Goal: Transaction & Acquisition: Download file/media

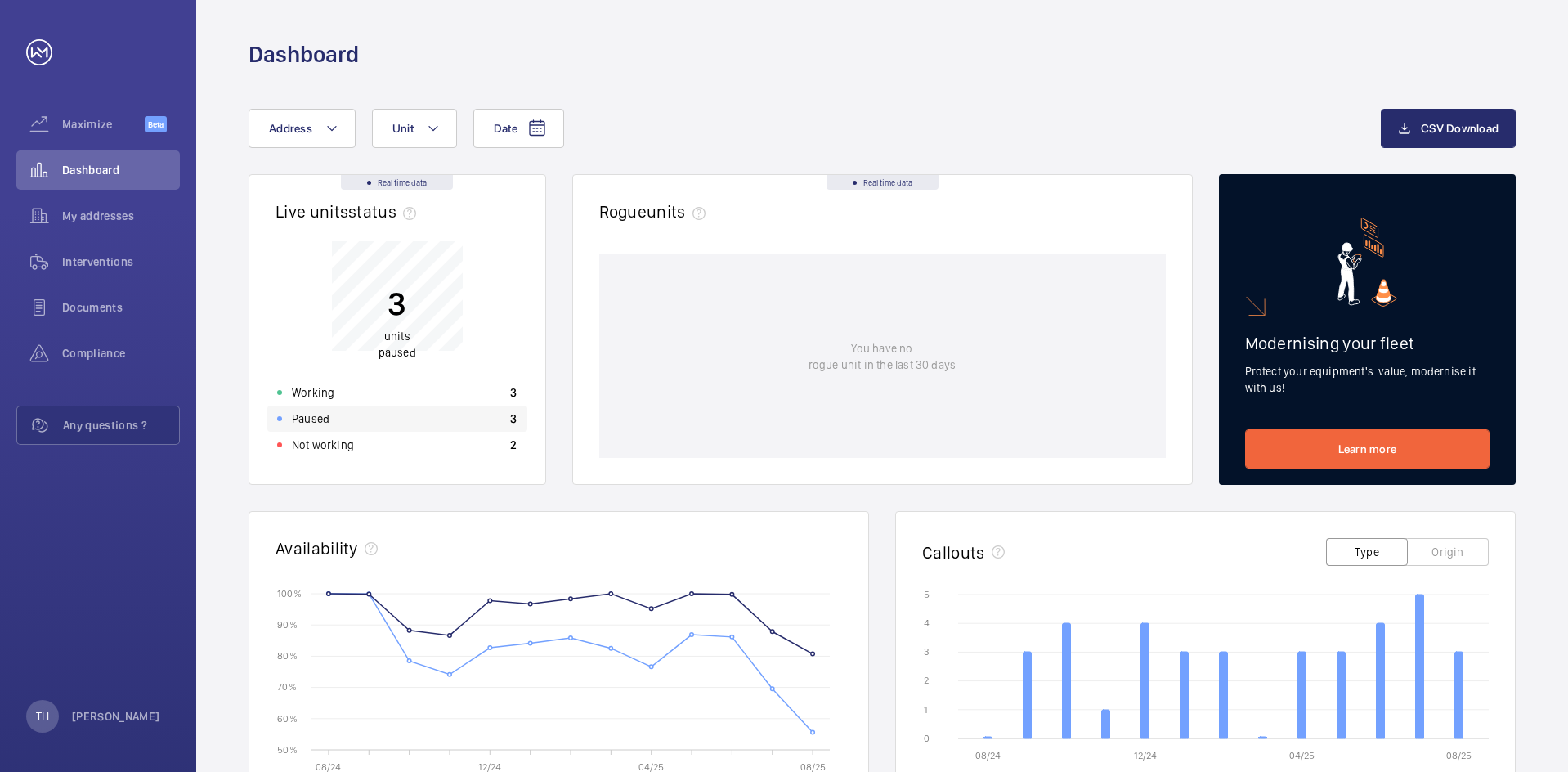
click at [414, 418] on div "Paused 3" at bounding box center [397, 418] width 260 height 26
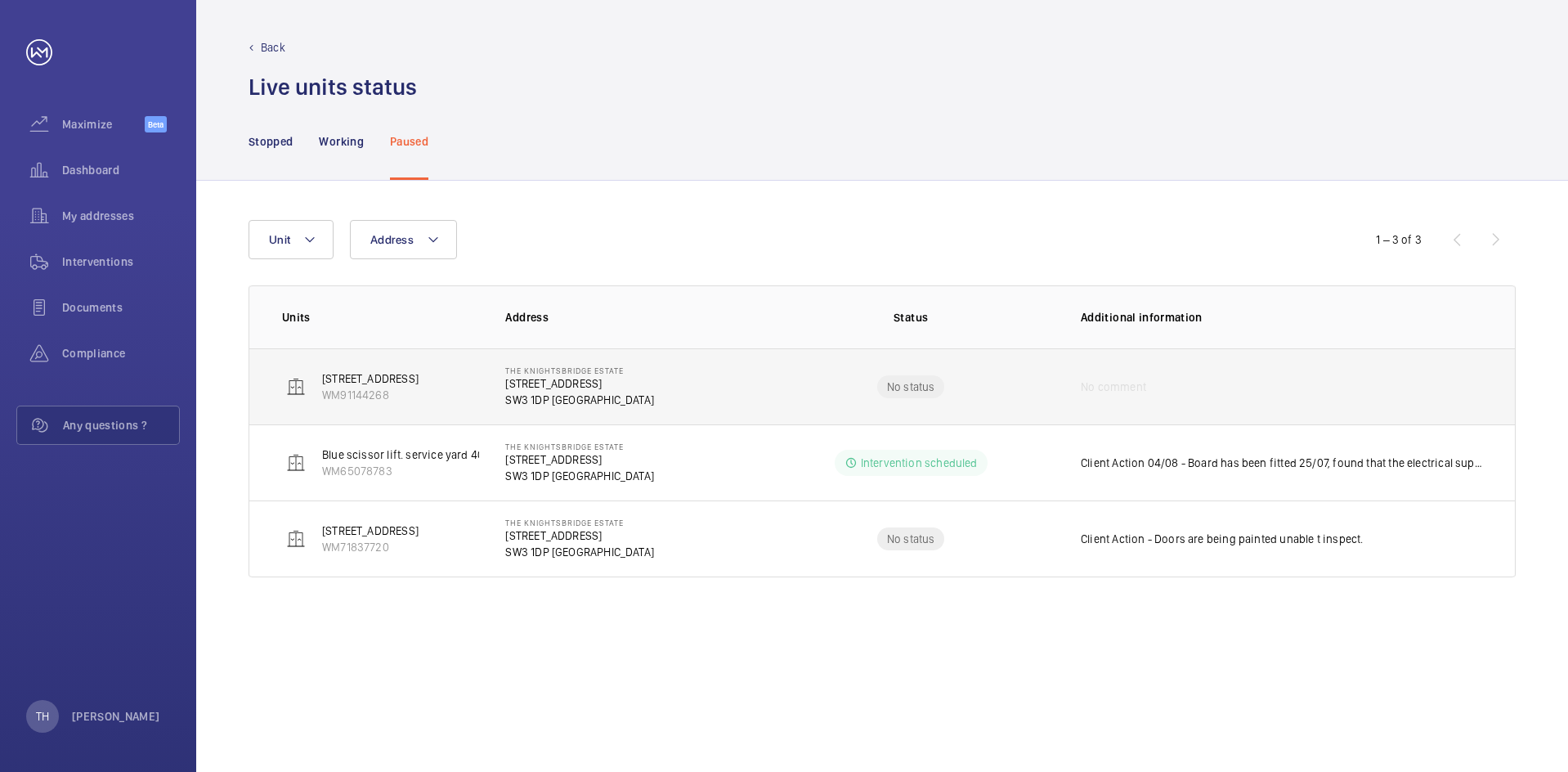
click at [597, 386] on p "[STREET_ADDRESS]" at bounding box center [580, 383] width 149 height 17
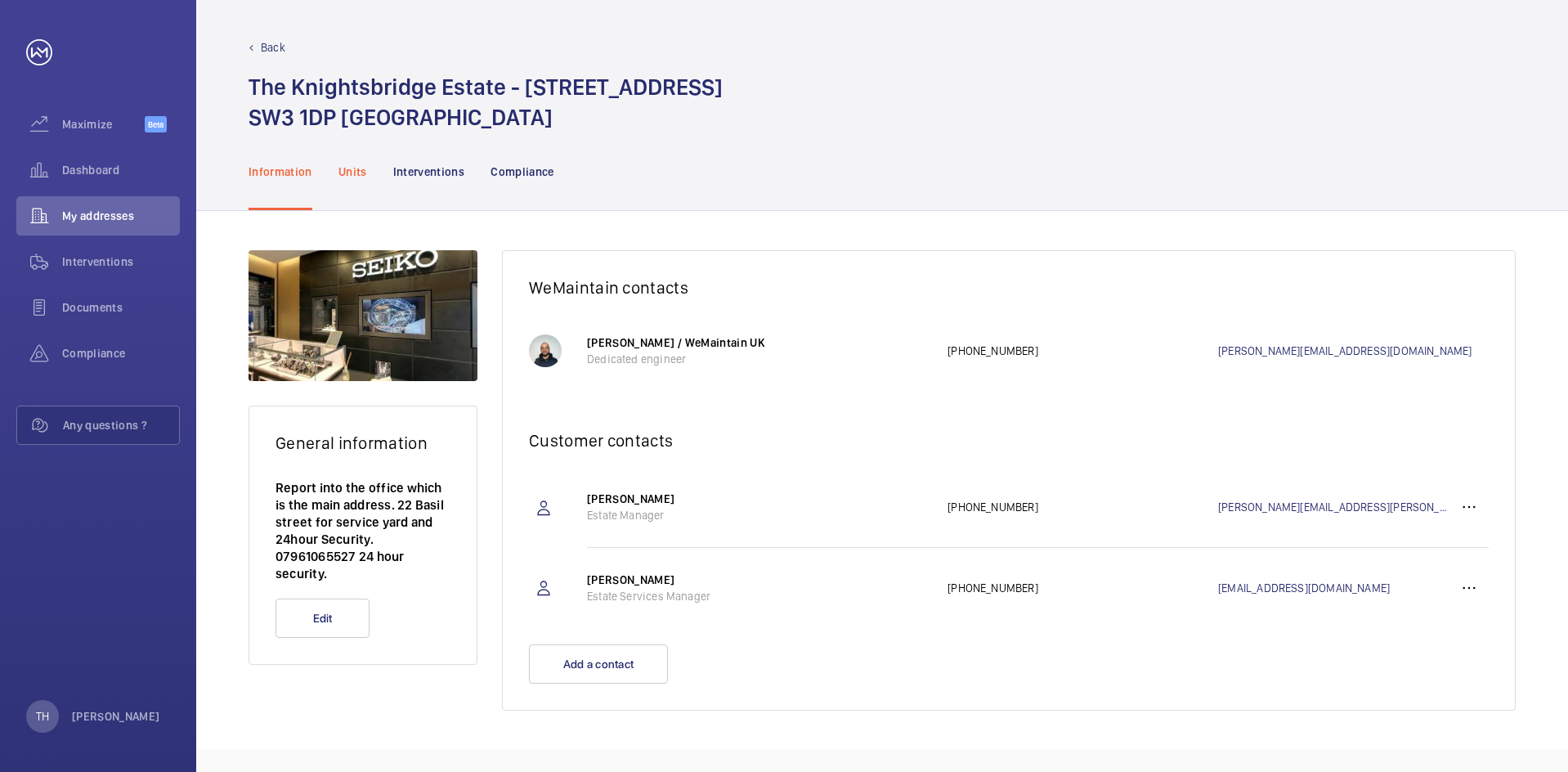
click at [348, 168] on p "Units" at bounding box center [353, 172] width 29 height 17
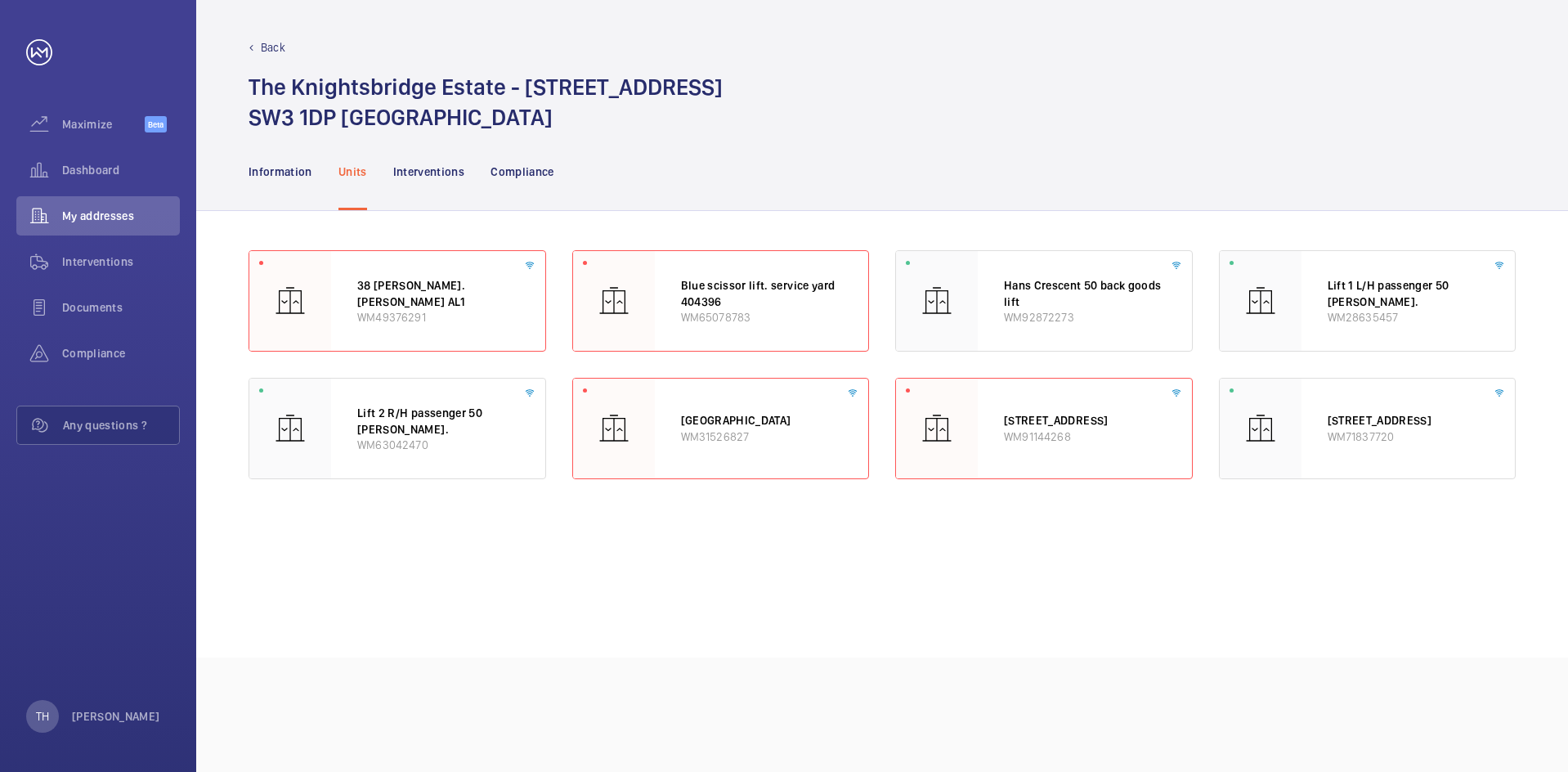
click at [913, 609] on wm-front-async-data-loader "38 [PERSON_NAME]. [PERSON_NAME] AL1 WM49376291 Blue scissor lift. service yard …" at bounding box center [882, 434] width 1268 height 368
click at [1024, 448] on div "[STREET_ADDRESS] WM91144268" at bounding box center [1085, 428] width 214 height 100
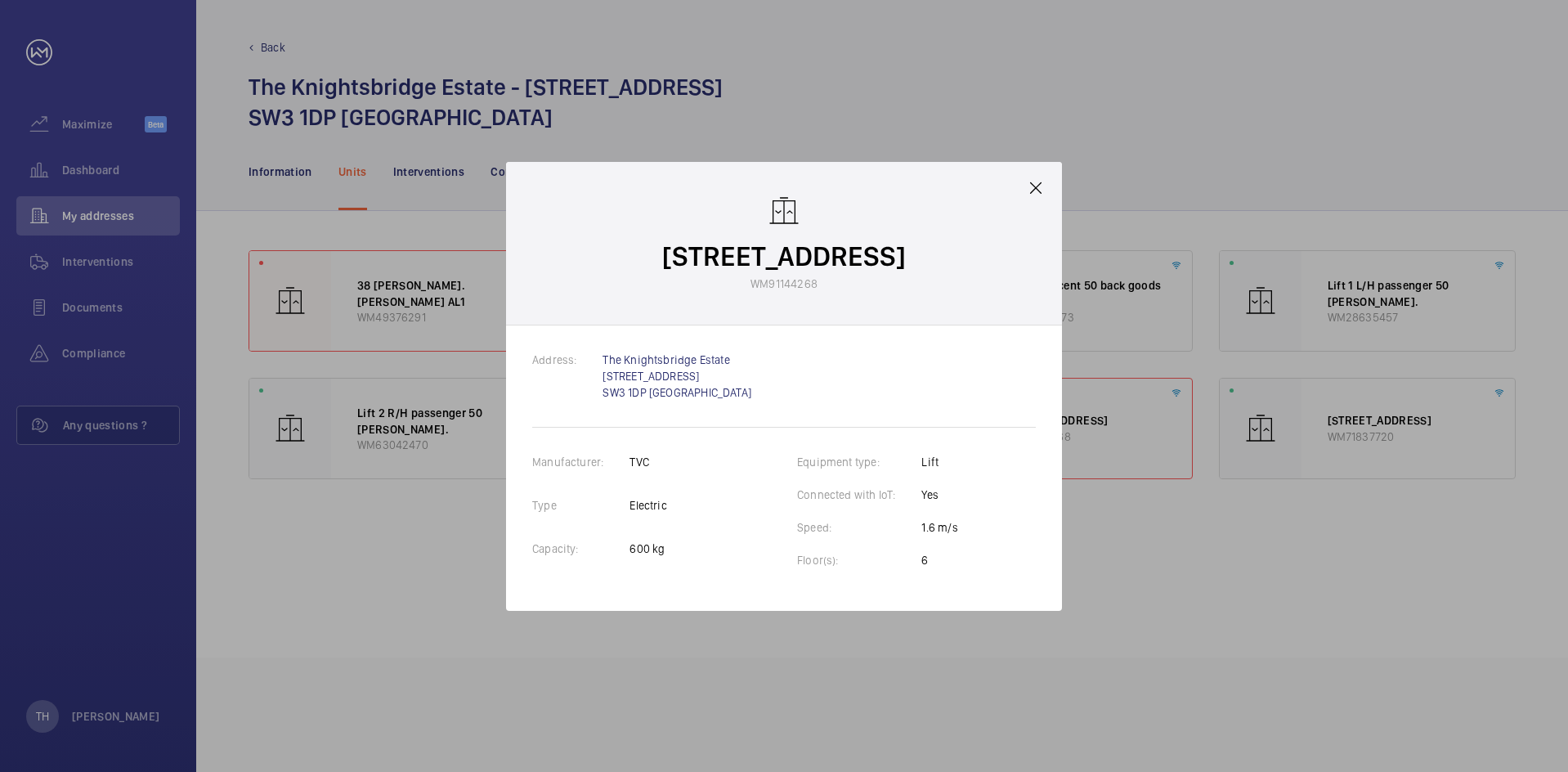
click at [1025, 194] on div "[STREET_ADDRESS] WM91144268" at bounding box center [784, 243] width 556 height 164
click at [1034, 179] on mat-icon at bounding box center [1036, 188] width 19 height 19
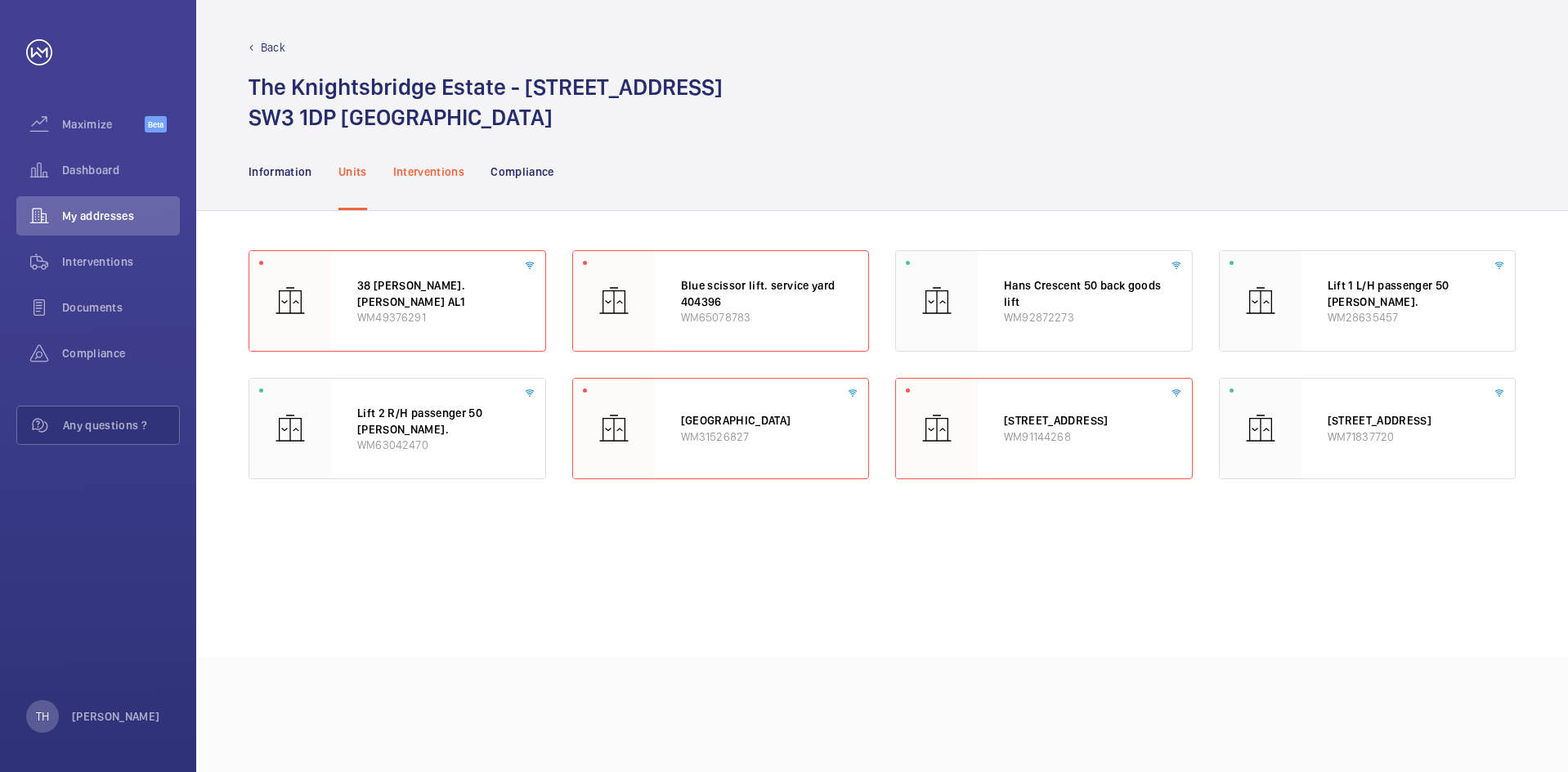
click at [435, 167] on p "Interventions" at bounding box center [429, 172] width 72 height 17
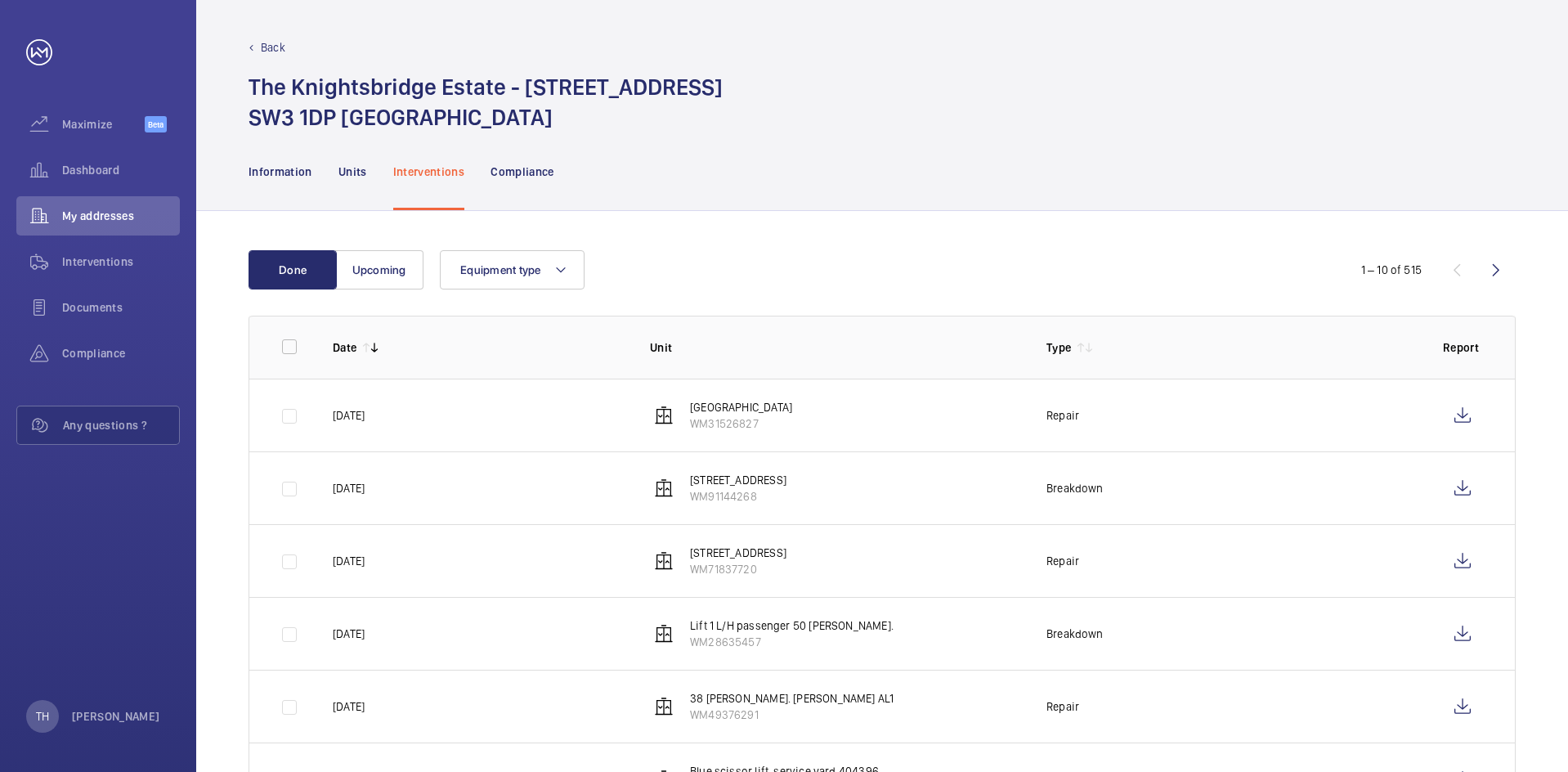
click at [327, 488] on td "[DATE]" at bounding box center [465, 488] width 317 height 73
click at [281, 490] on td at bounding box center [278, 488] width 57 height 73
click at [291, 490] on td at bounding box center [278, 488] width 57 height 73
click at [1467, 486] on wm-front-icon-button at bounding box center [1462, 488] width 39 height 39
